Goal: Task Accomplishment & Management: Complete application form

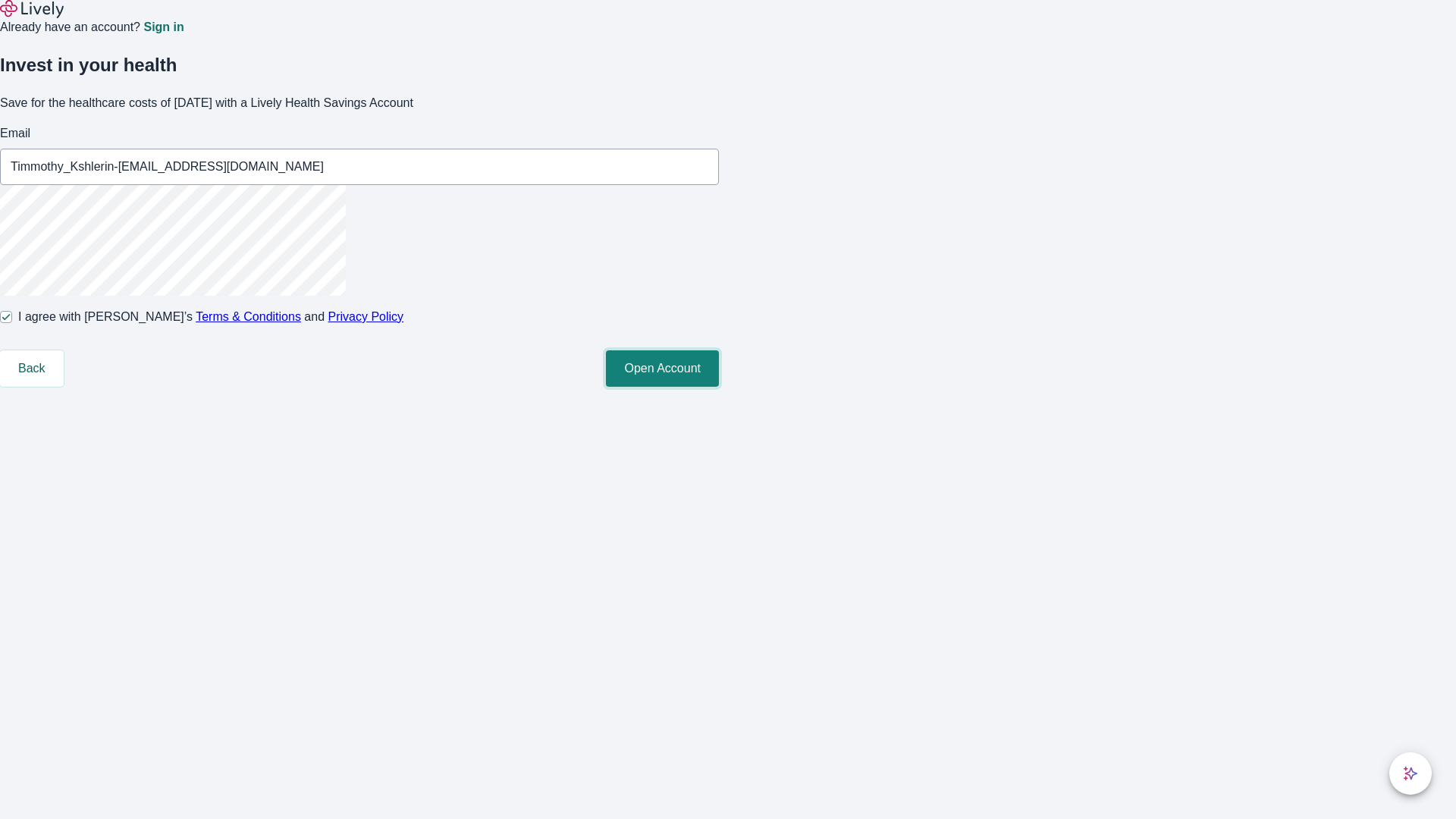
click at [719, 387] on button "Open Account" at bounding box center [663, 369] width 113 height 37
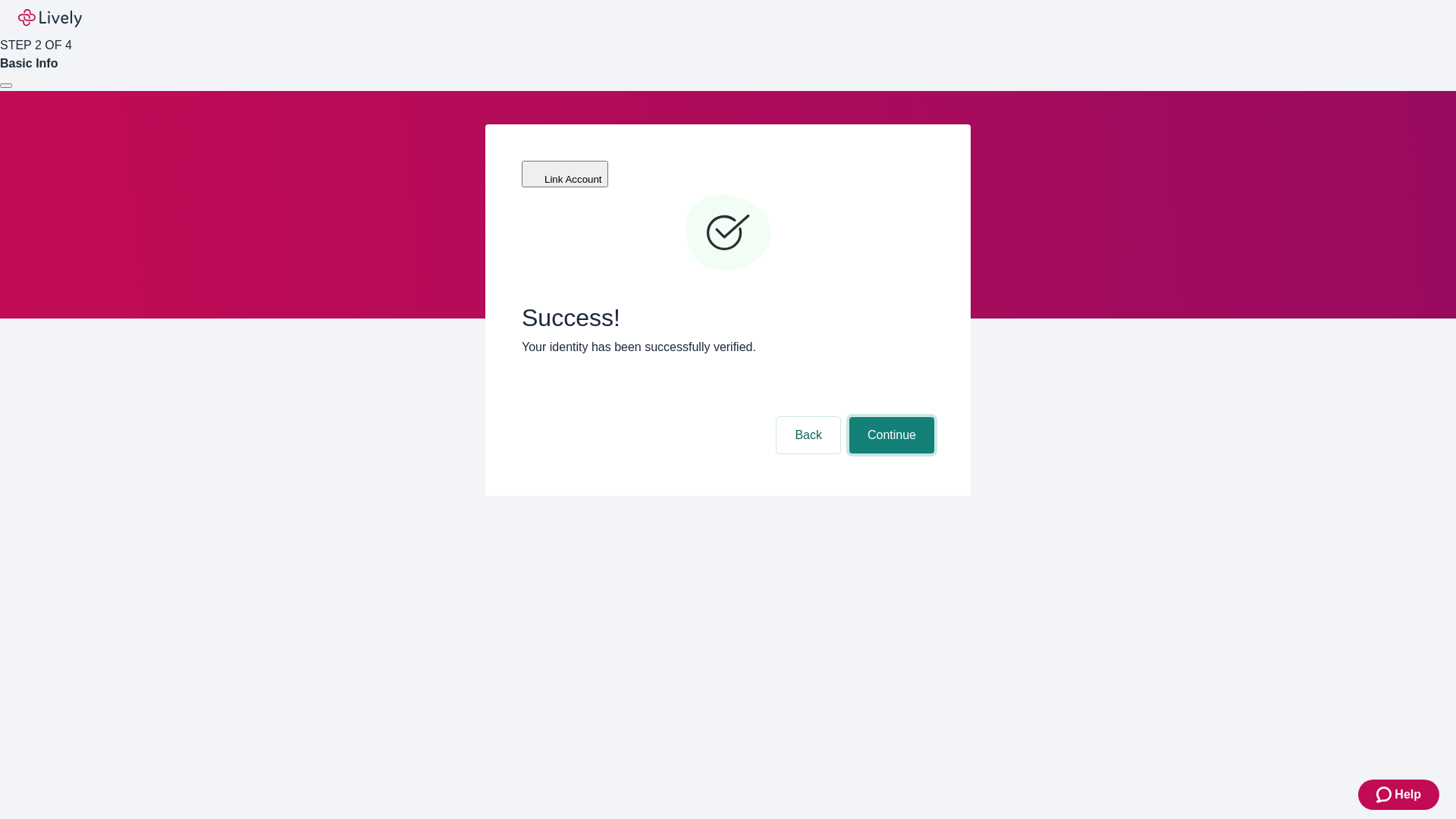
click at [890, 417] on button "Continue" at bounding box center [891, 436] width 85 height 37
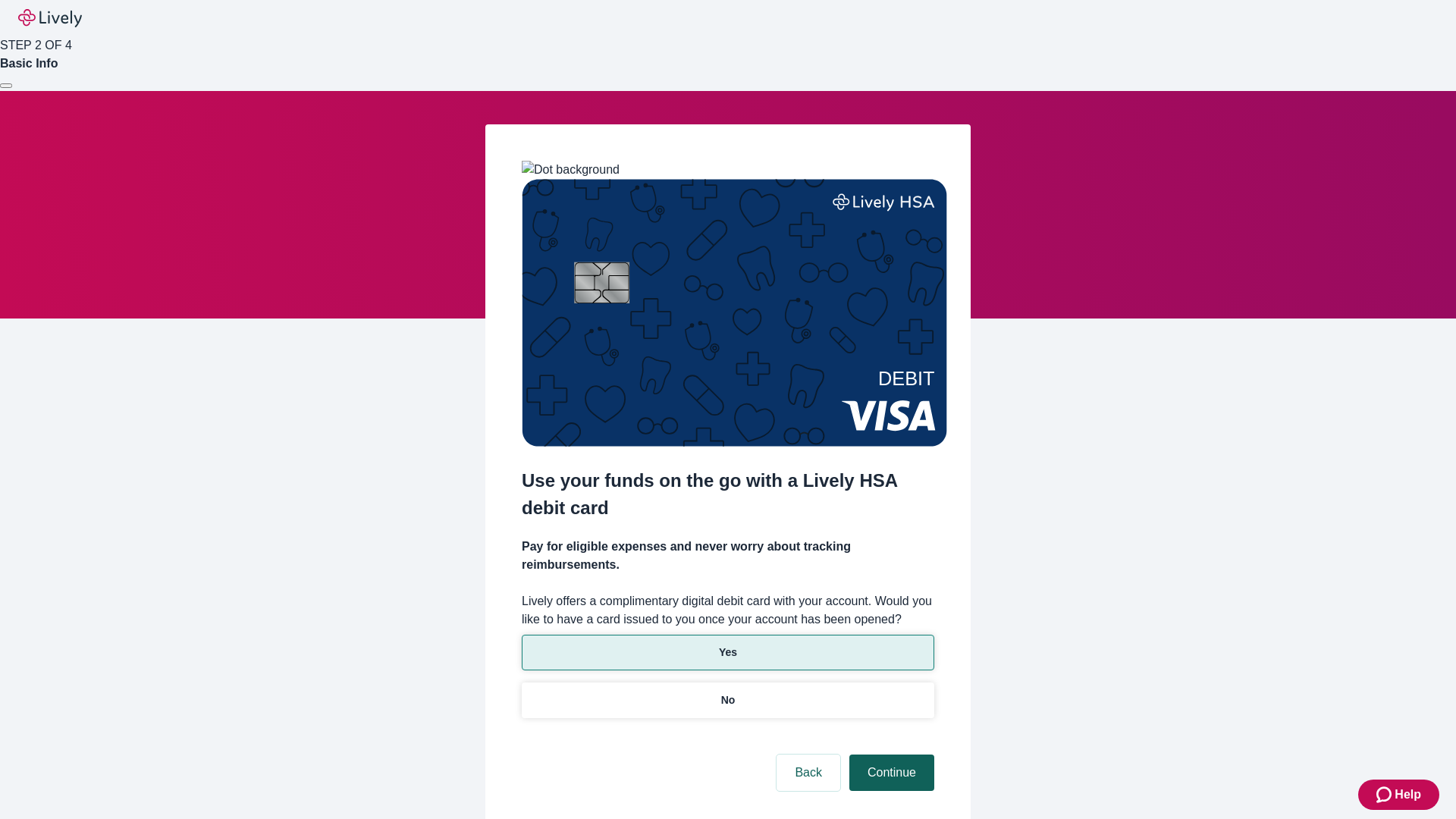
click at [727, 692] on p "No" at bounding box center [728, 700] width 14 height 16
click at [890, 754] on button "Continue" at bounding box center [891, 773] width 85 height 37
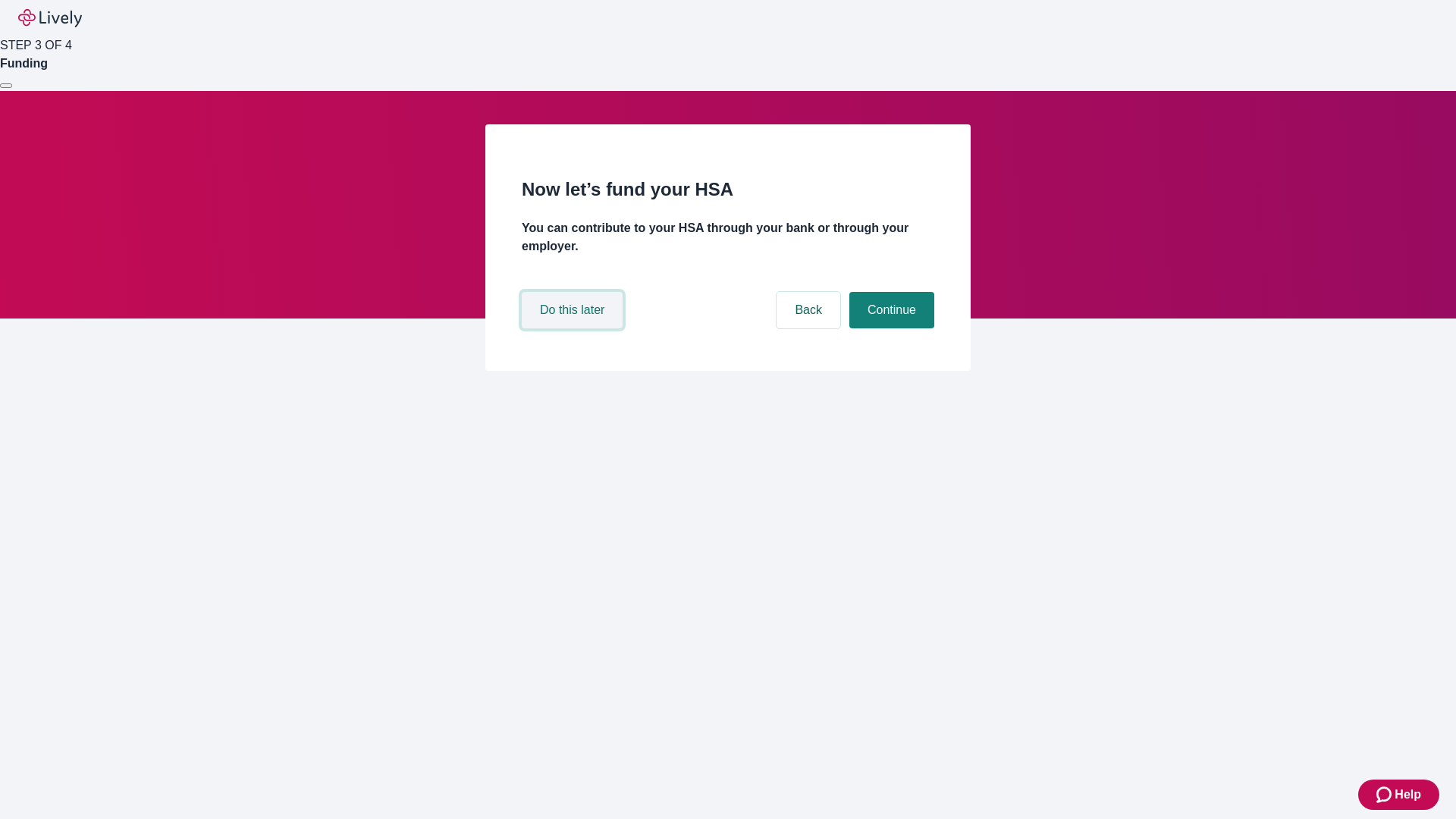
click at [574, 328] on button "Do this later" at bounding box center [572, 311] width 101 height 37
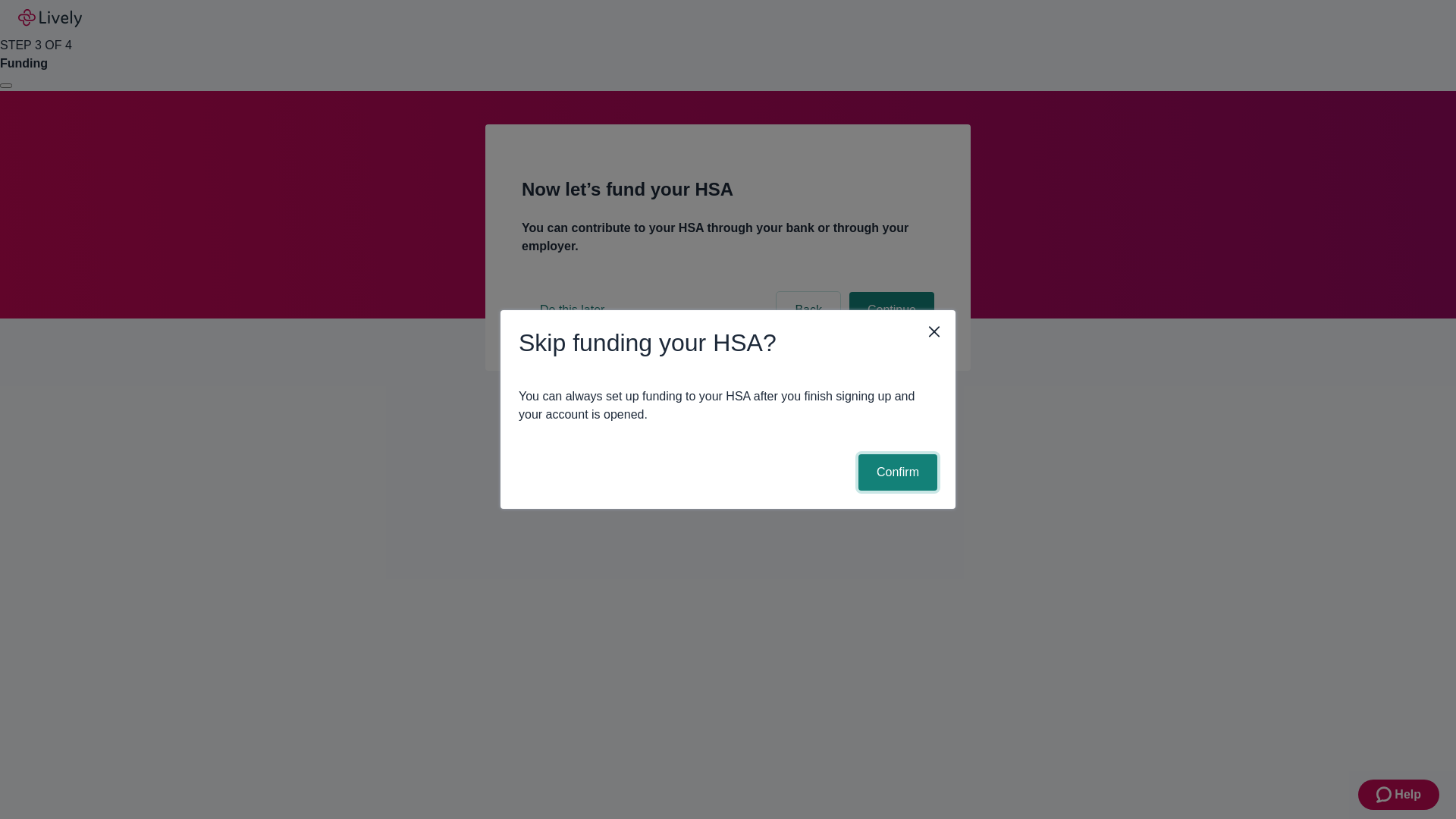
click at [895, 472] on button "Confirm" at bounding box center [898, 472] width 79 height 37
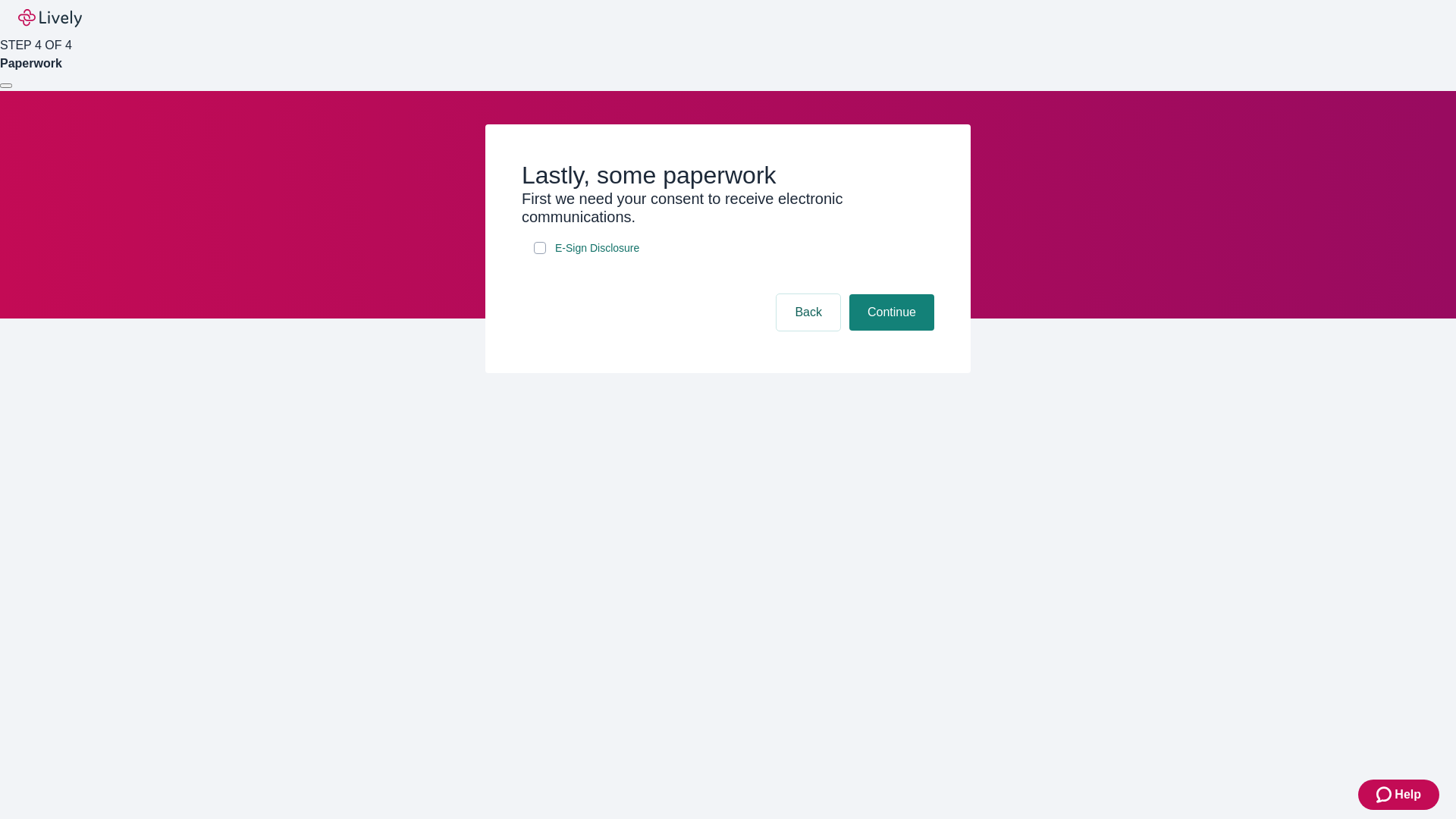
click at [540, 254] on input "E-Sign Disclosure" at bounding box center [539, 248] width 12 height 12
checkbox input "true"
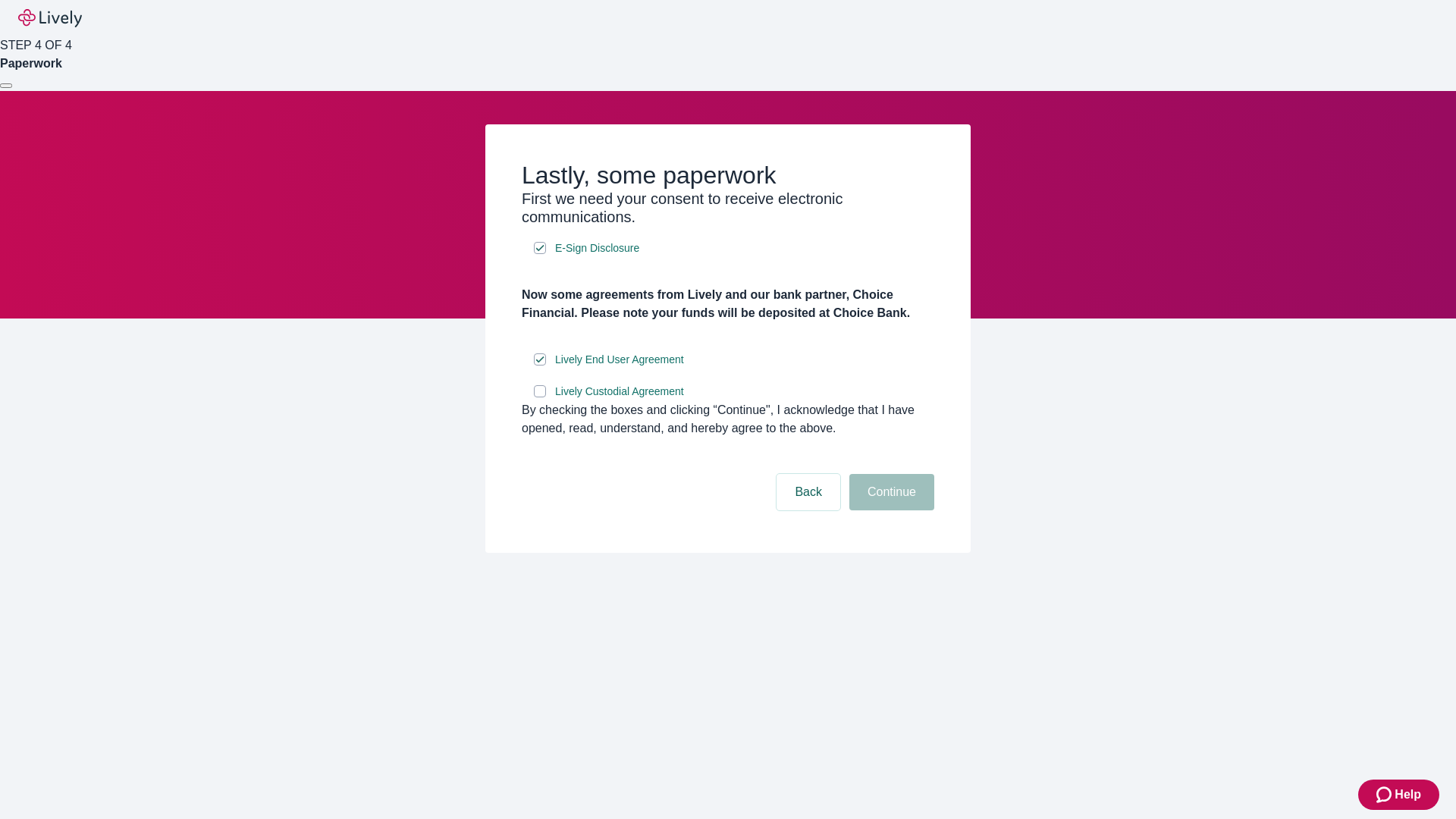
click at [540, 398] on input "Lively Custodial Agreement" at bounding box center [539, 391] width 12 height 12
checkbox input "true"
click at [890, 511] on button "Continue" at bounding box center [891, 492] width 85 height 37
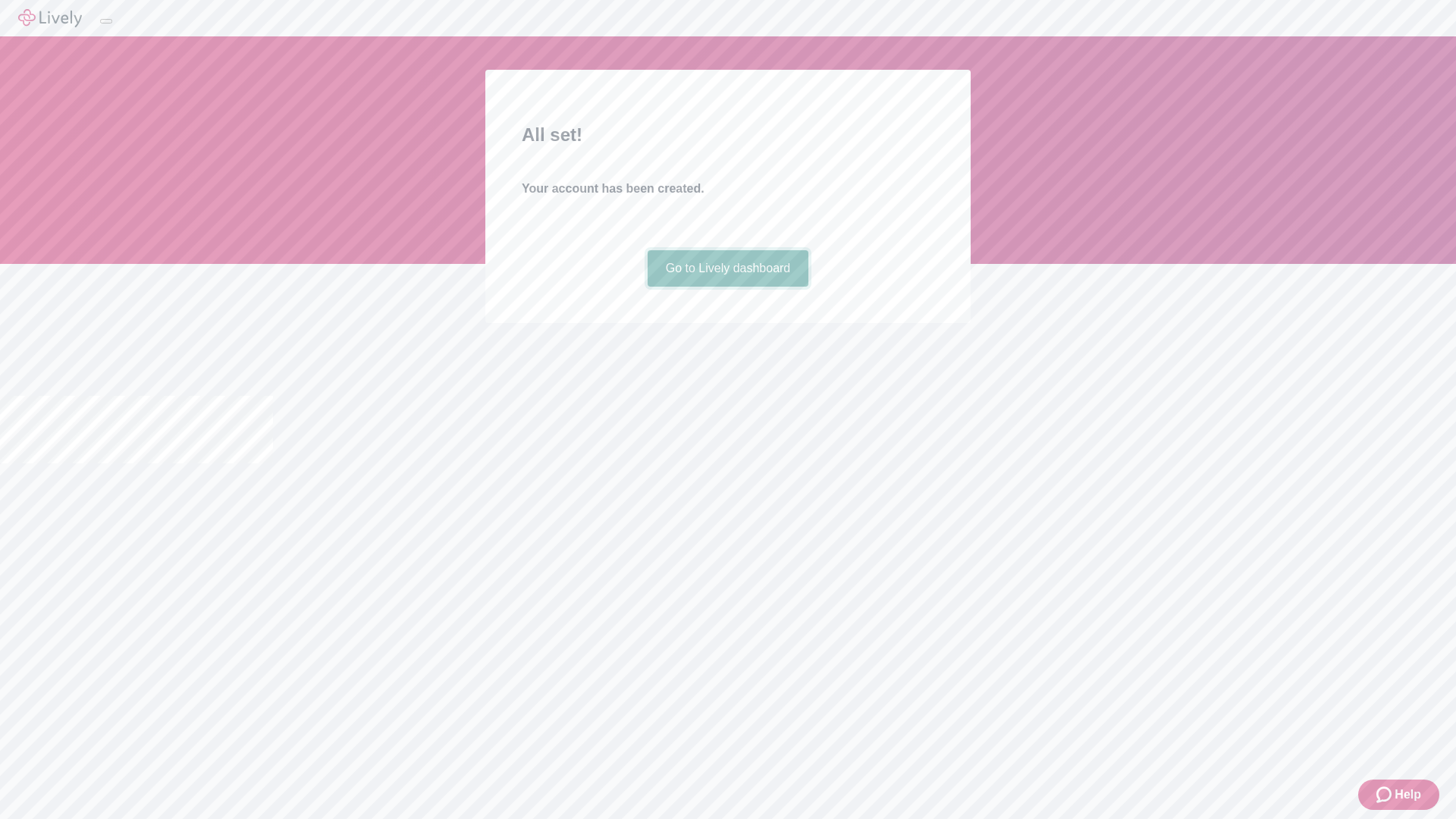
click at [727, 287] on link "Go to Lively dashboard" at bounding box center [728, 268] width 162 height 37
